Goal: Check status

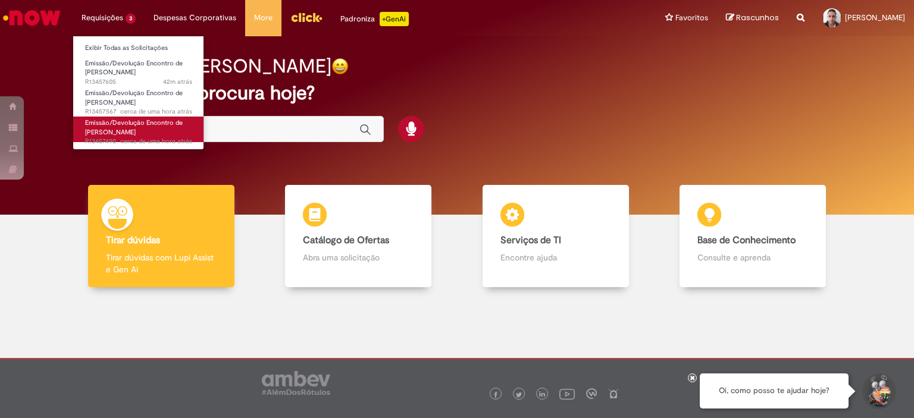
click at [177, 132] on link "Emissão/Devolução Encontro de Contas Fornecedor cerca de uma hora atrás cerca d…" at bounding box center [138, 130] width 131 height 26
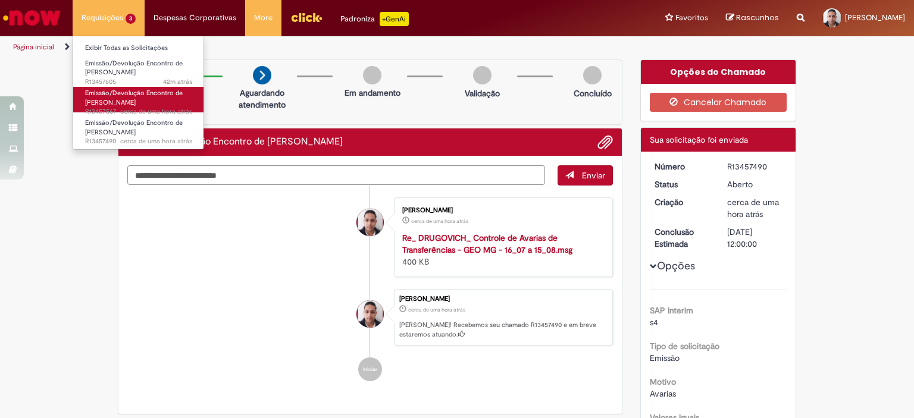
click at [151, 92] on span "Emissão/Devolução Encontro de [PERSON_NAME]" at bounding box center [134, 98] width 98 height 18
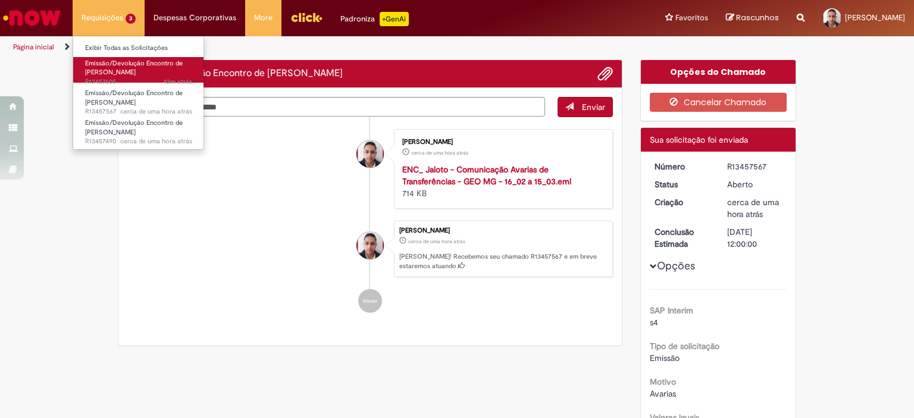
click at [133, 62] on span "Emissão/Devolução Encontro de [PERSON_NAME]" at bounding box center [134, 68] width 98 height 18
